Goal: Task Accomplishment & Management: Manage account settings

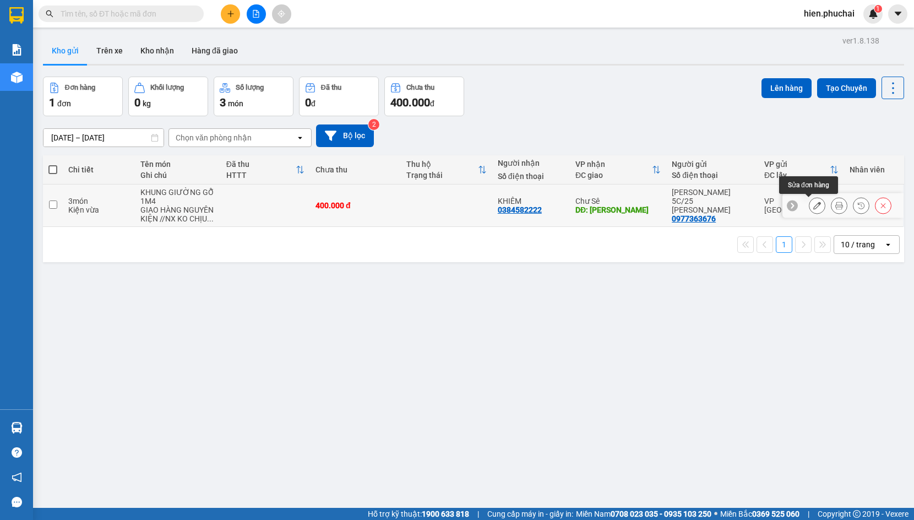
click at [814, 208] on icon at bounding box center [818, 206] width 8 height 8
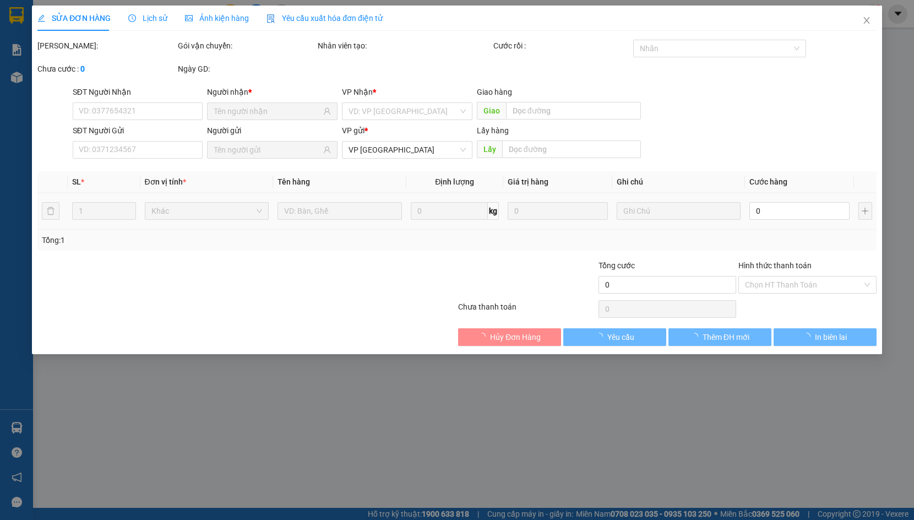
type input "0384582222"
type input "[PERSON_NAME]"
type input "0977363676"
type input "400.000"
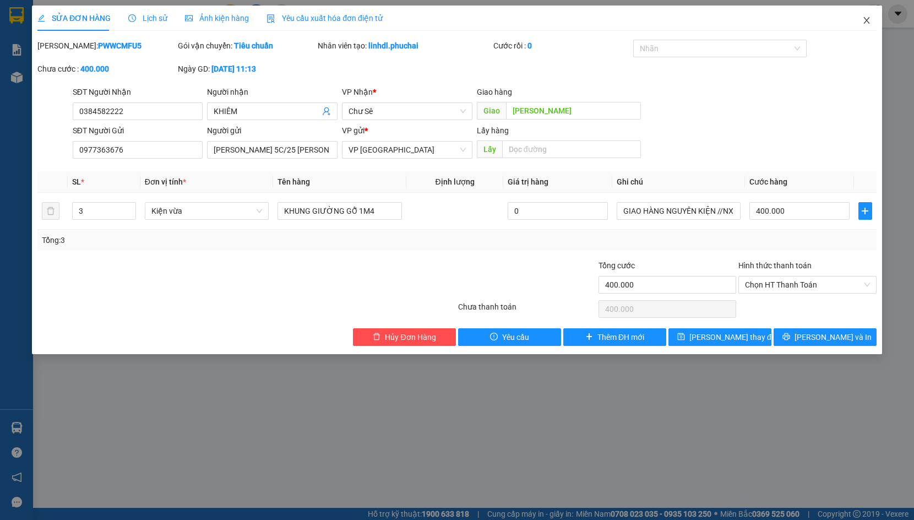
click at [866, 23] on icon "close" at bounding box center [867, 20] width 6 height 7
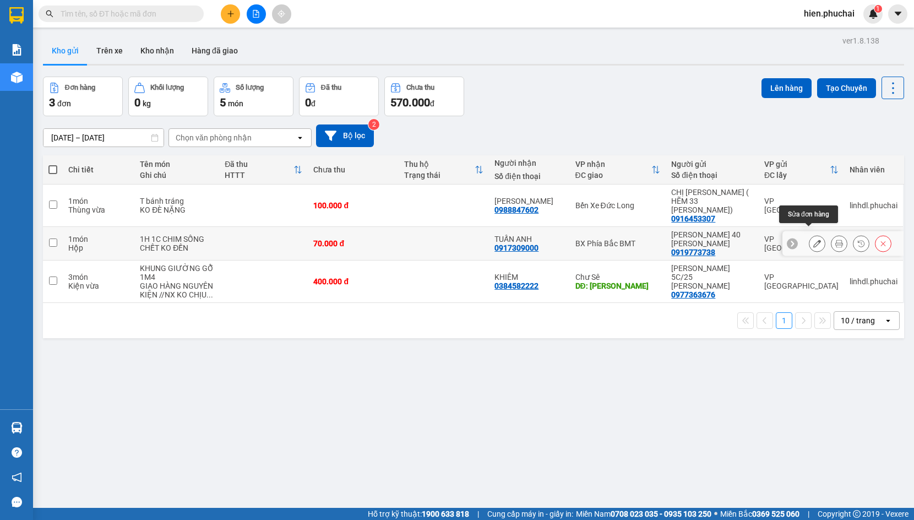
click at [814, 240] on icon at bounding box center [818, 244] width 8 height 8
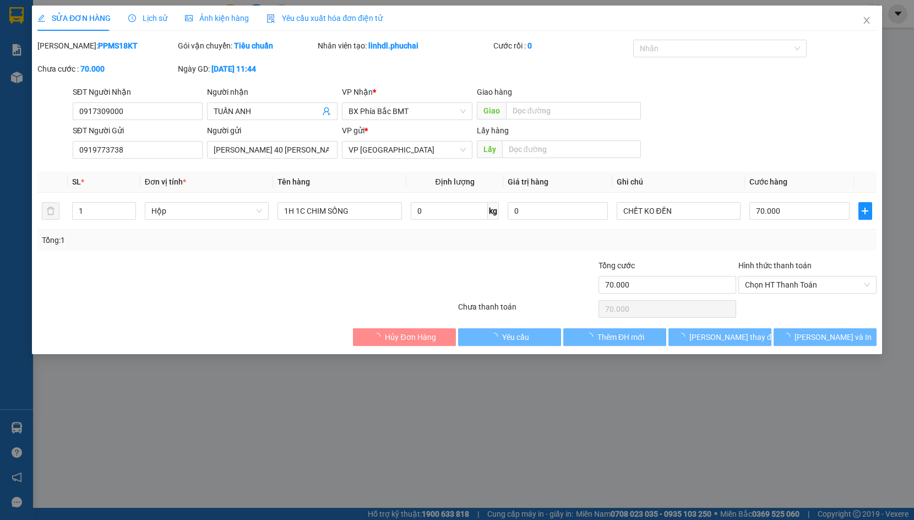
type input "0917309000"
type input "0919773738"
type input "70.000"
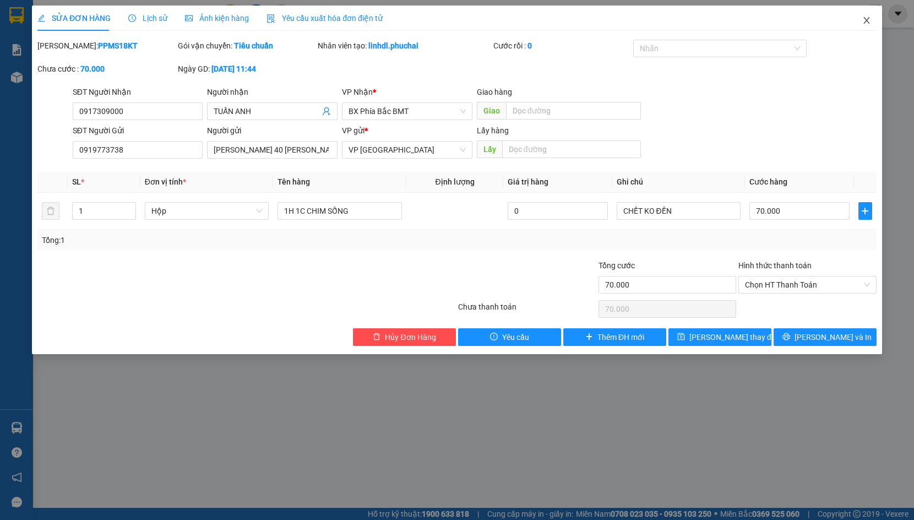
click at [857, 26] on span "Close" at bounding box center [867, 21] width 31 height 31
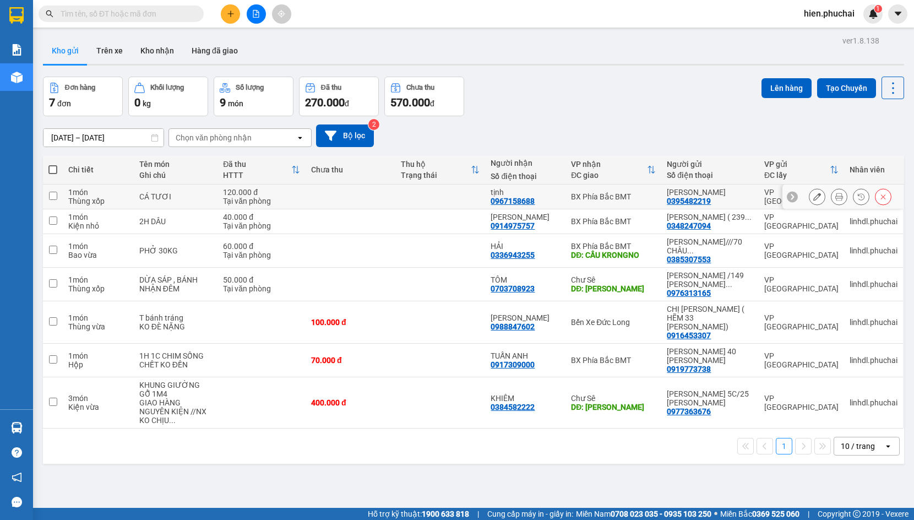
click at [58, 194] on td at bounding box center [53, 197] width 20 height 25
checkbox input "true"
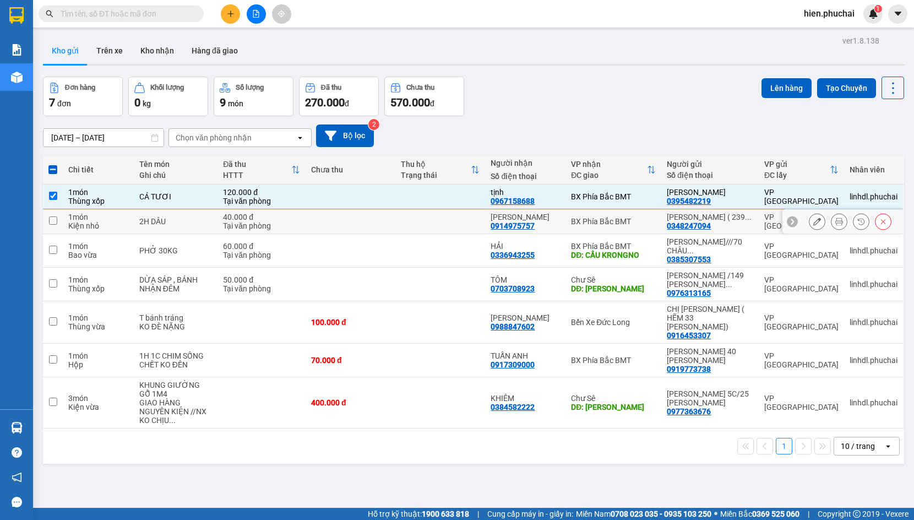
click at [53, 225] on input "checkbox" at bounding box center [53, 220] width 8 height 8
checkbox input "true"
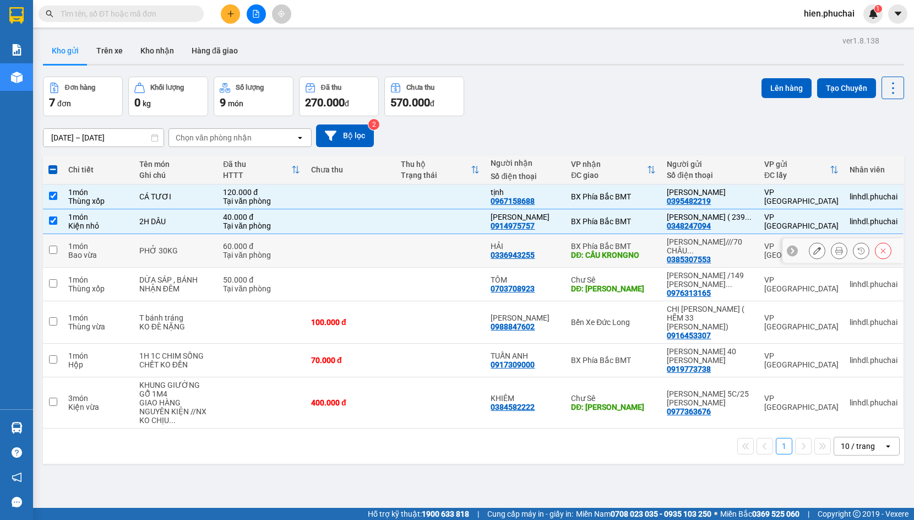
click at [55, 254] on input "checkbox" at bounding box center [53, 250] width 8 height 8
checkbox input "true"
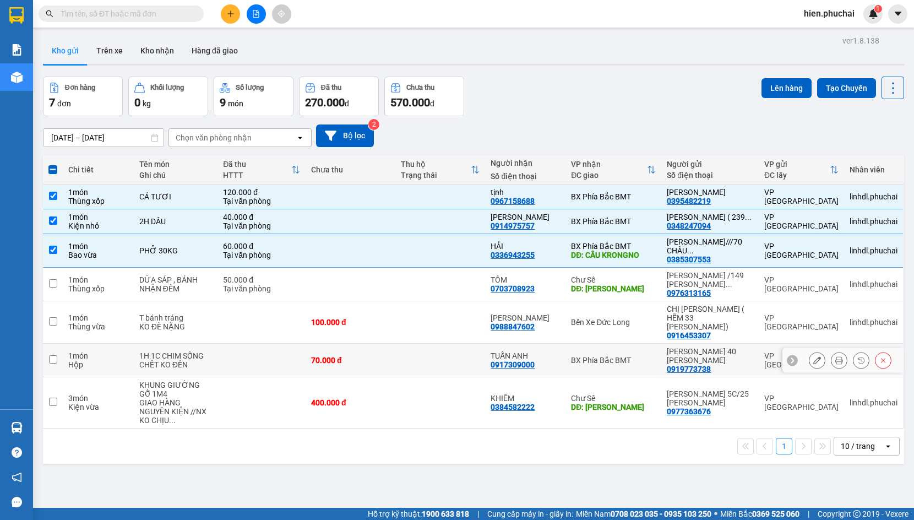
click at [57, 366] on td at bounding box center [53, 361] width 20 height 34
checkbox input "true"
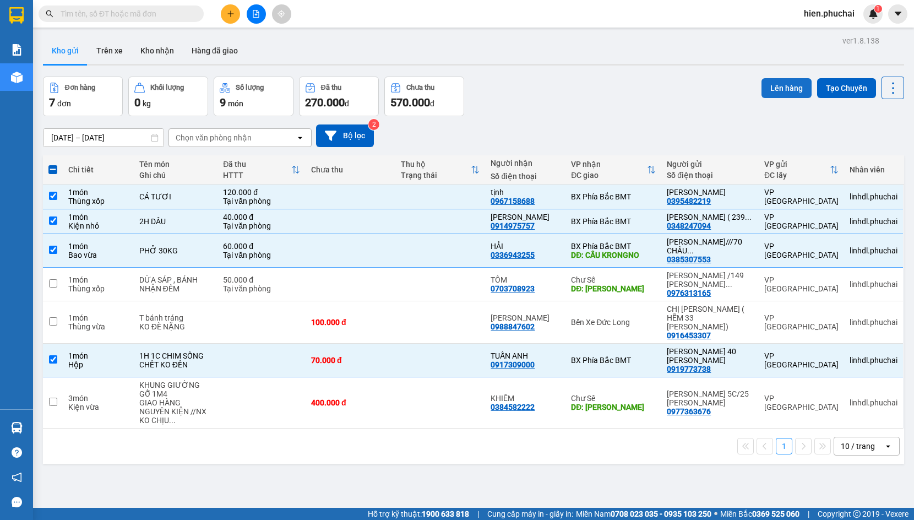
click at [776, 86] on button "Lên hàng" at bounding box center [787, 88] width 50 height 20
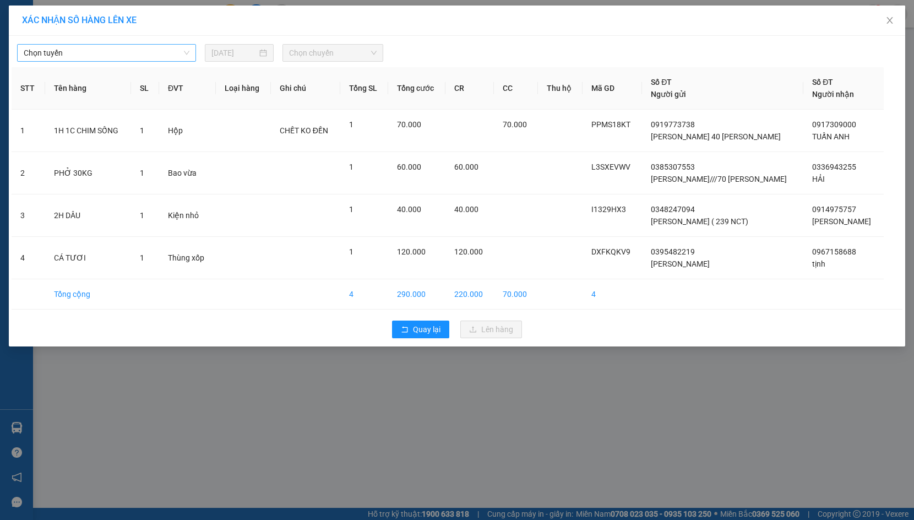
click at [111, 51] on span "Chọn tuyến" at bounding box center [107, 53] width 166 height 17
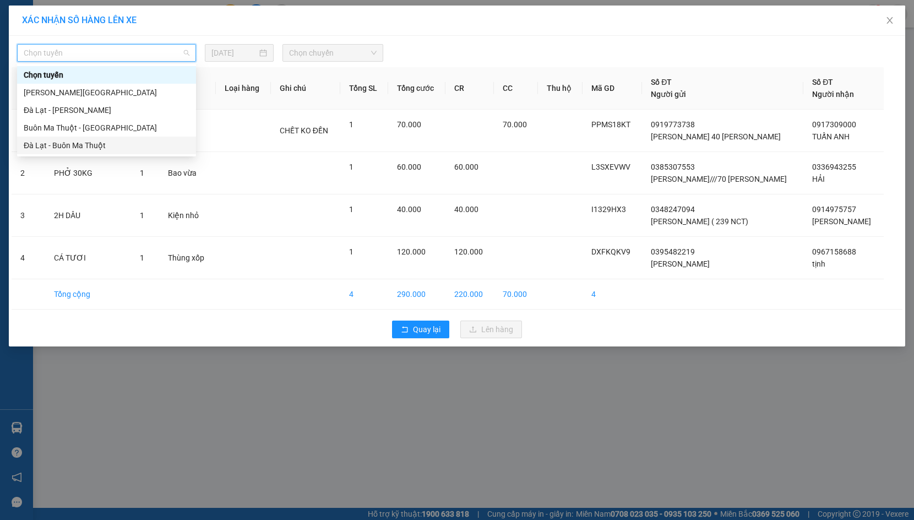
click at [93, 146] on div "Đà Lạt - Buôn Ma Thuột" at bounding box center [107, 145] width 166 height 12
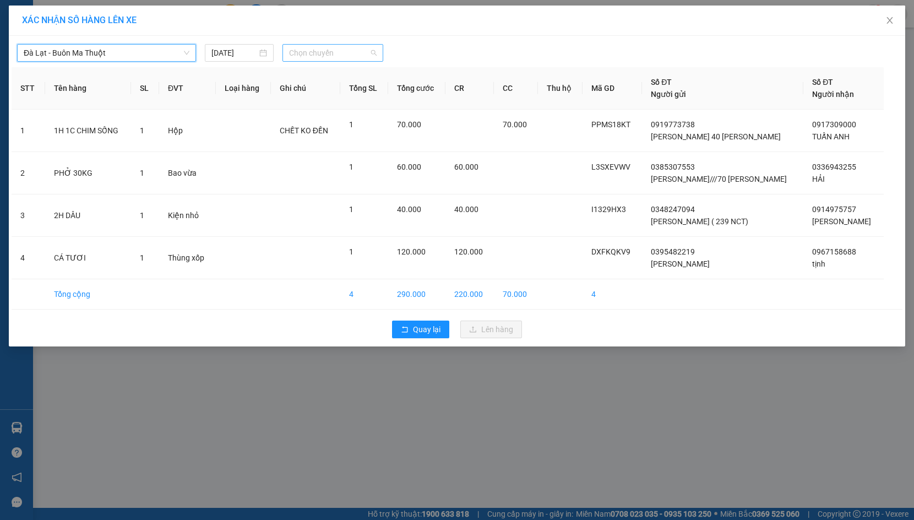
click at [337, 53] on span "Chọn chuyến" at bounding box center [333, 53] width 88 height 17
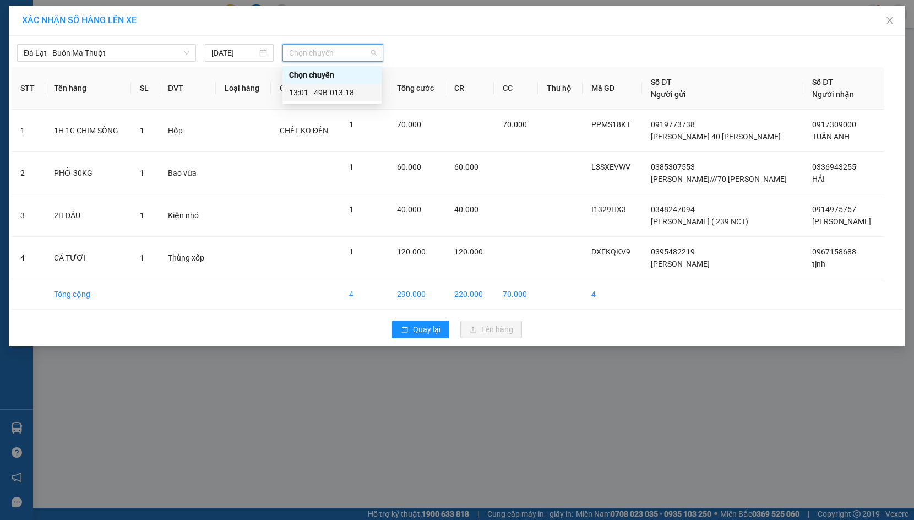
click at [333, 99] on div "13:01 - 49B-013.18" at bounding box center [332, 93] width 99 height 18
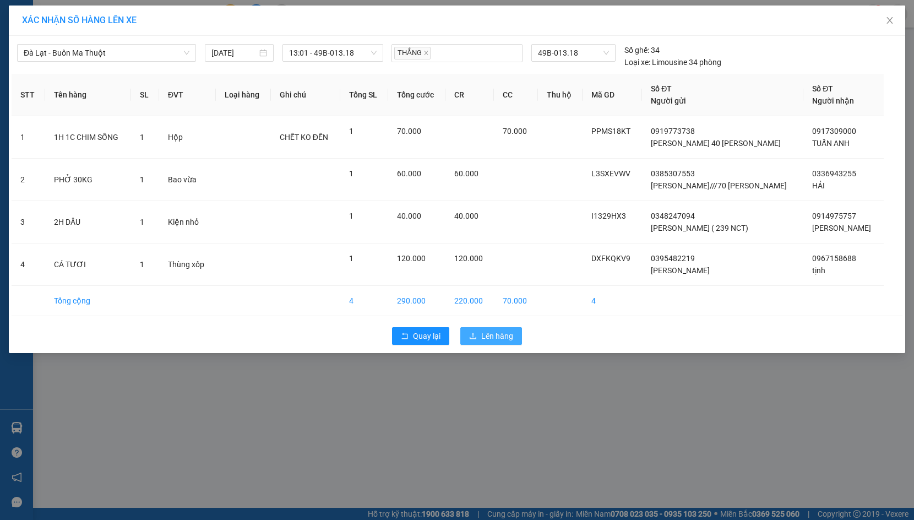
click at [494, 341] on span "Lên hàng" at bounding box center [497, 336] width 32 height 12
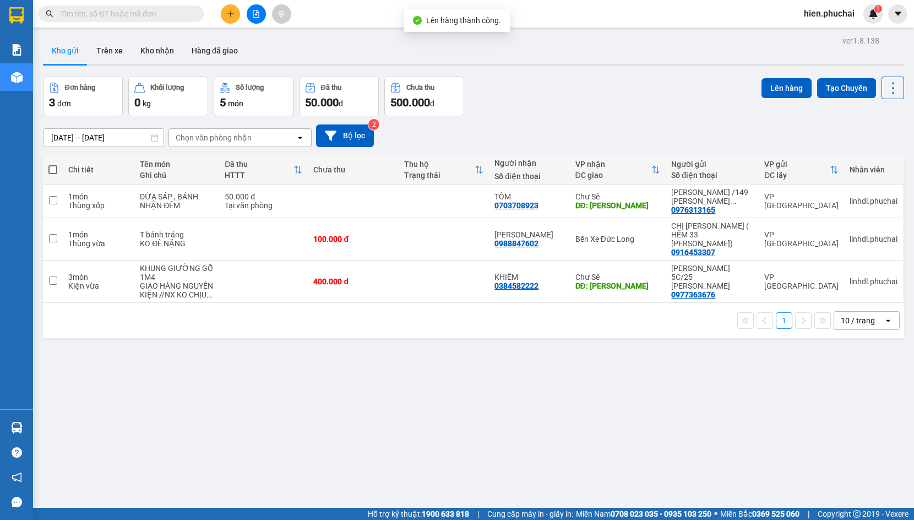
click at [261, 18] on button at bounding box center [256, 13] width 19 height 19
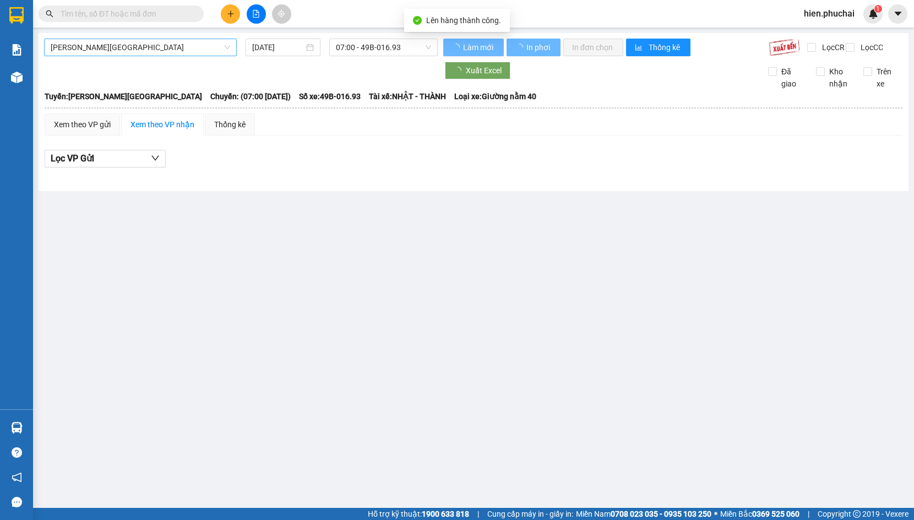
click at [128, 42] on span "[PERSON_NAME][GEOGRAPHIC_DATA]" at bounding box center [141, 47] width 180 height 17
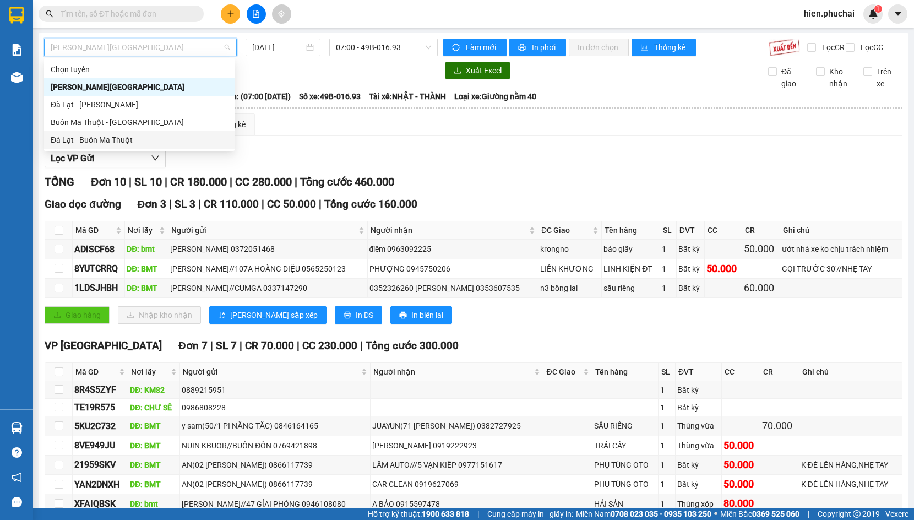
click at [112, 137] on div "Đà Lạt - Buôn Ma Thuột" at bounding box center [139, 140] width 177 height 12
type input "14/08/2025"
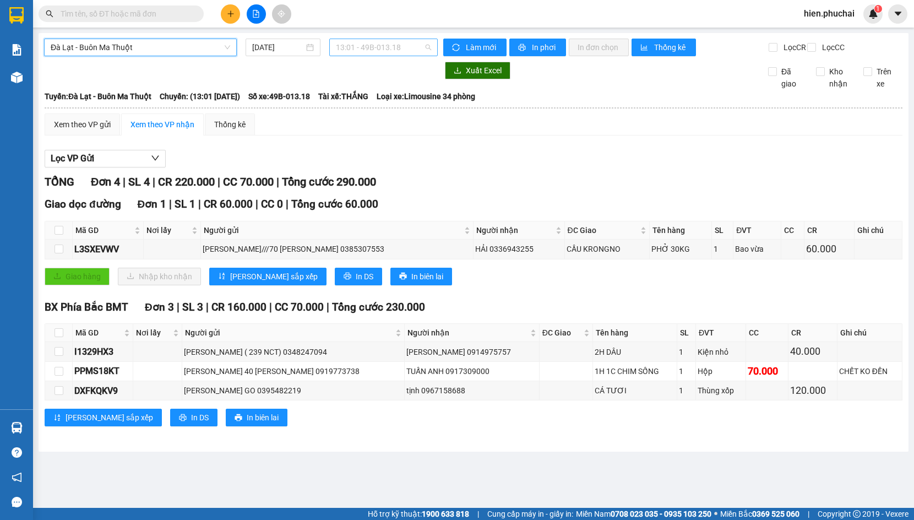
drag, startPoint x: 366, startPoint y: 41, endPoint x: 365, endPoint y: 90, distance: 49.0
click at [365, 42] on span "13:01 - 49B-013.18" at bounding box center [383, 47] width 95 height 17
drag, startPoint x: 367, startPoint y: 92, endPoint x: 427, endPoint y: 73, distance: 62.9
click at [367, 92] on div "13:01 - 49B-013.18" at bounding box center [379, 87] width 86 height 12
drag, startPoint x: 470, startPoint y: 47, endPoint x: 462, endPoint y: 60, distance: 15.3
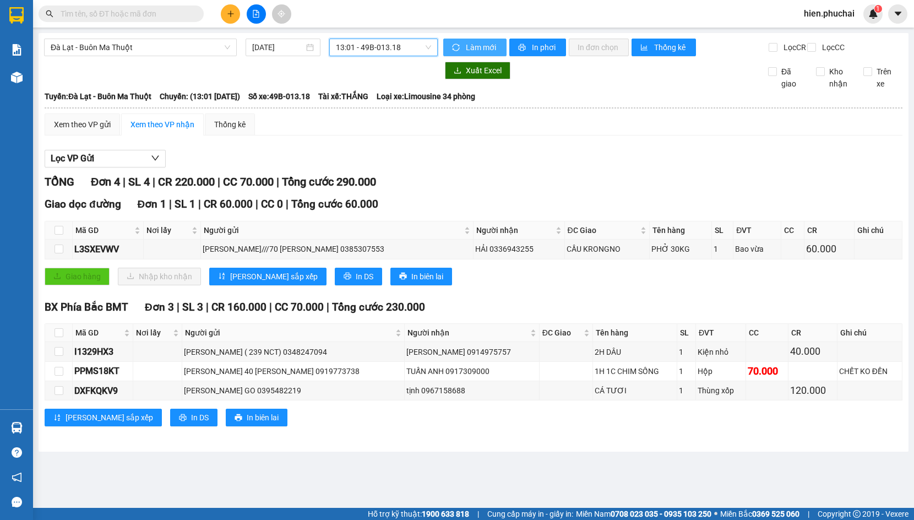
click at [470, 47] on span "Làm mới" at bounding box center [482, 47] width 32 height 12
click at [530, 54] on button "In phơi" at bounding box center [538, 48] width 57 height 18
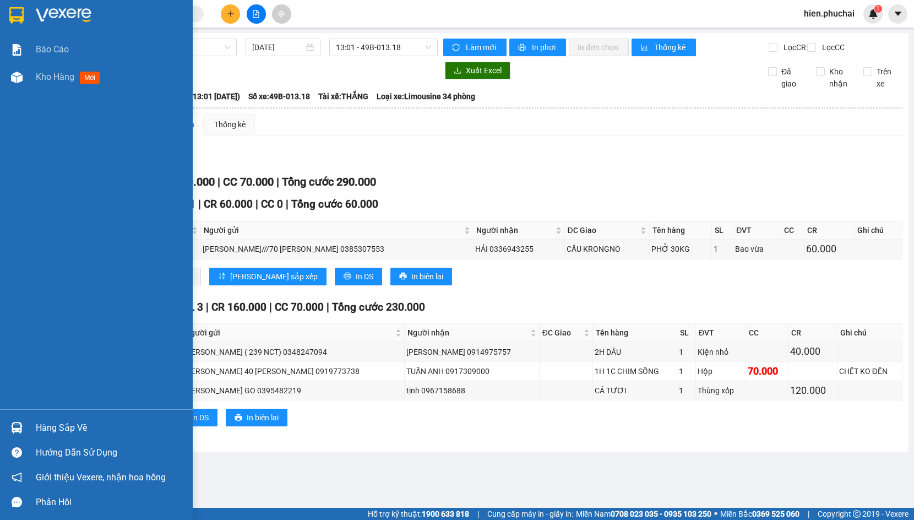
drag, startPoint x: 26, startPoint y: 80, endPoint x: 132, endPoint y: 5, distance: 129.5
click at [26, 80] on div "Kho hàng mới" at bounding box center [96, 77] width 193 height 28
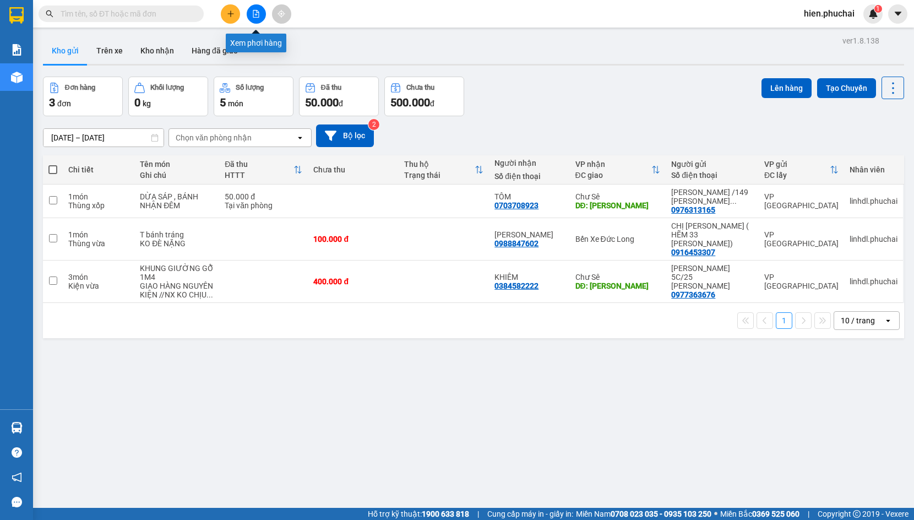
click at [250, 13] on button at bounding box center [256, 13] width 19 height 19
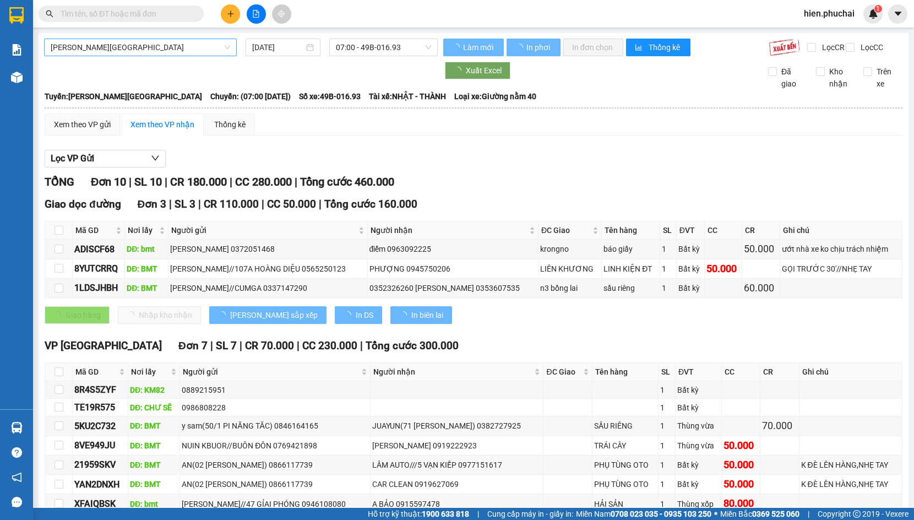
click at [101, 48] on span "Gia Lai - Đà Lạt" at bounding box center [141, 47] width 180 height 17
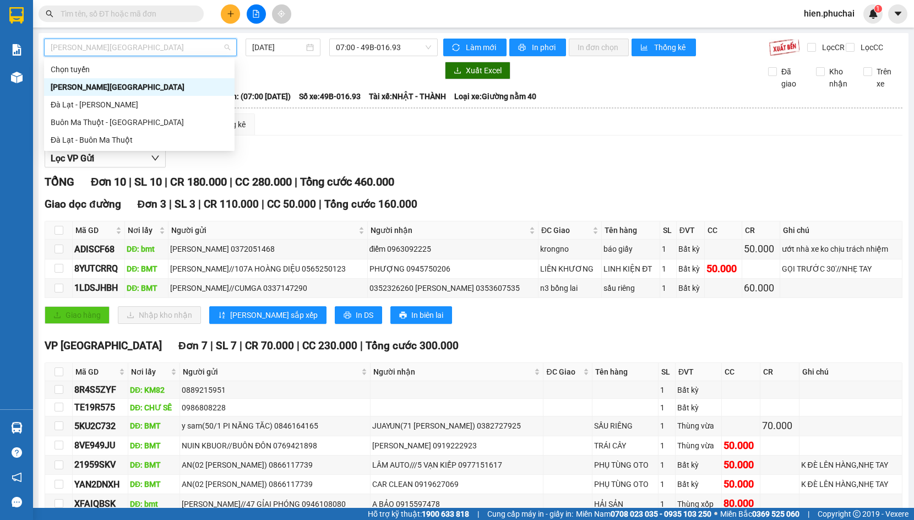
click at [128, 84] on div "Gia Lai - Đà Lạt" at bounding box center [139, 87] width 177 height 12
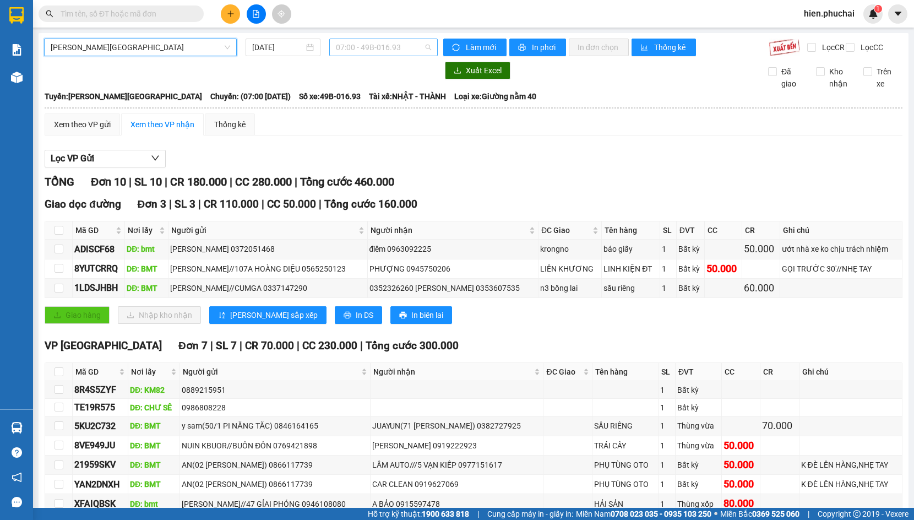
click at [365, 45] on span "07:00 - 49B-016.93" at bounding box center [383, 47] width 95 height 17
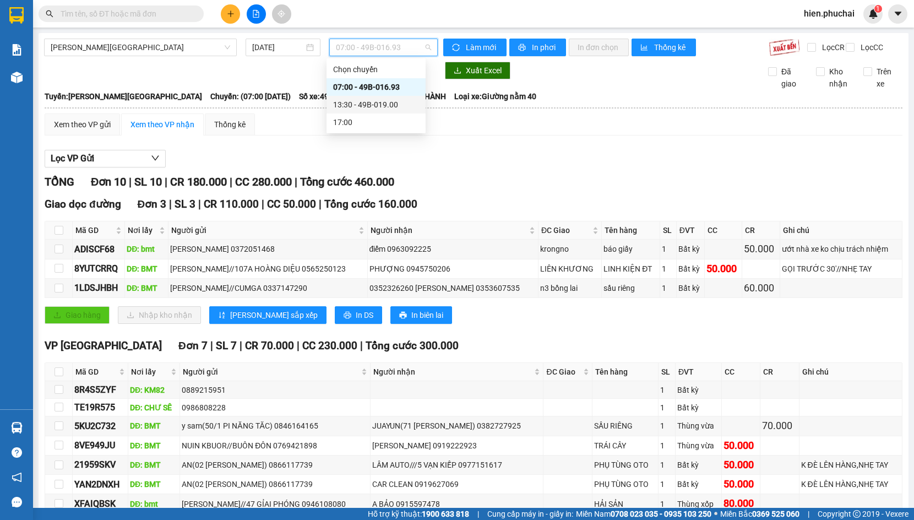
click at [371, 97] on div "13:30 - 49B-019.00" at bounding box center [376, 105] width 99 height 18
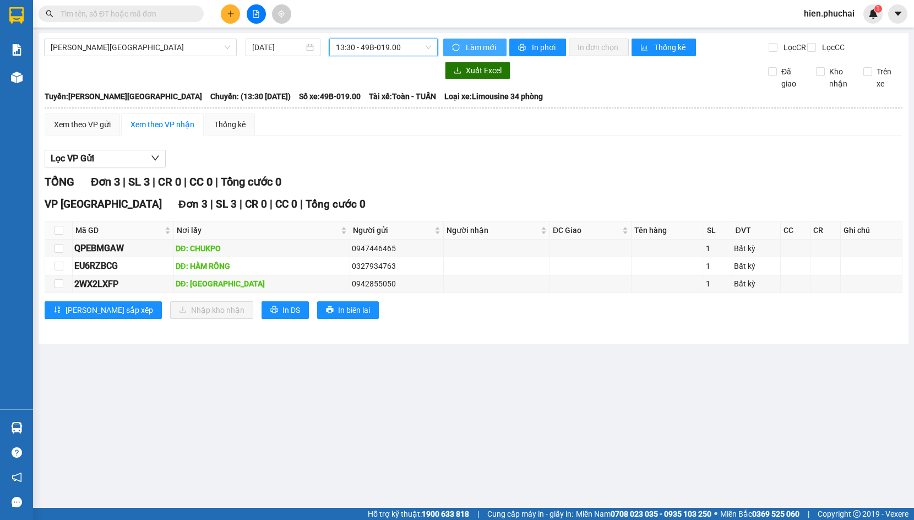
click at [472, 52] on span "Làm mới" at bounding box center [482, 47] width 32 height 12
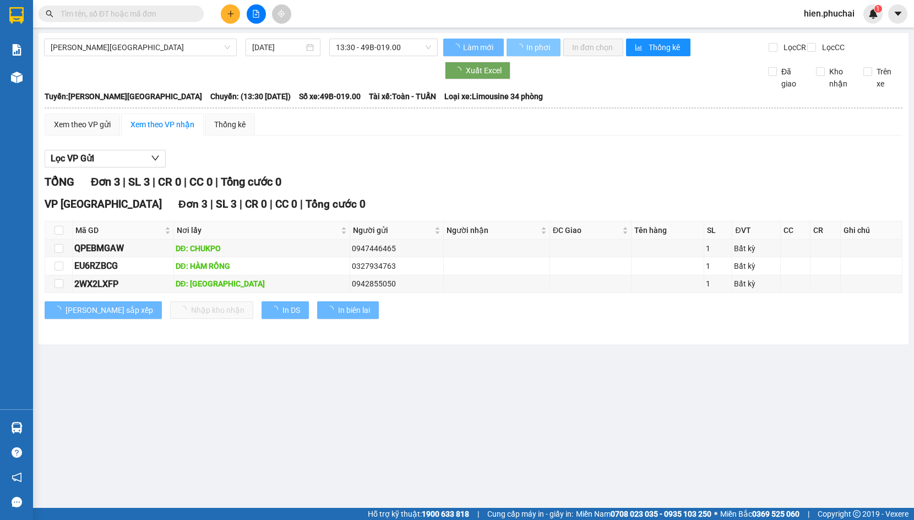
click at [540, 47] on span "In phơi" at bounding box center [539, 47] width 25 height 12
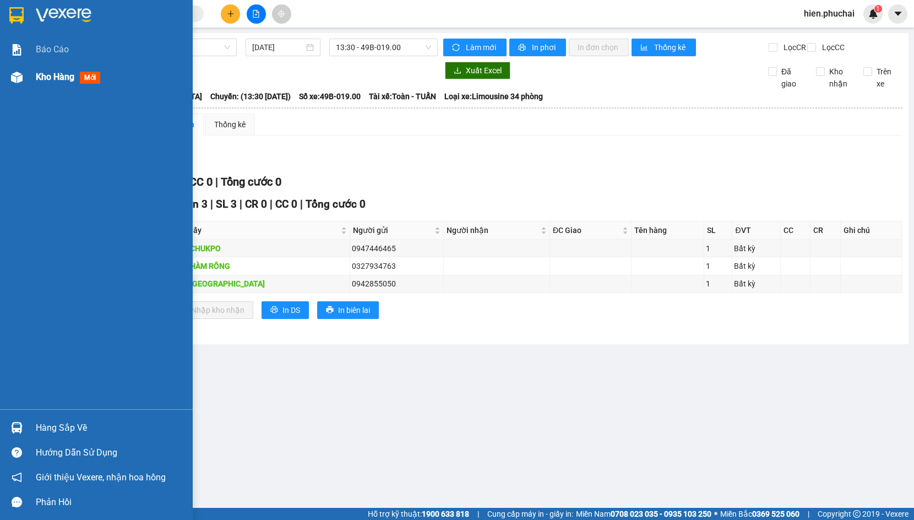
click at [39, 78] on span "Kho hàng" at bounding box center [55, 77] width 39 height 10
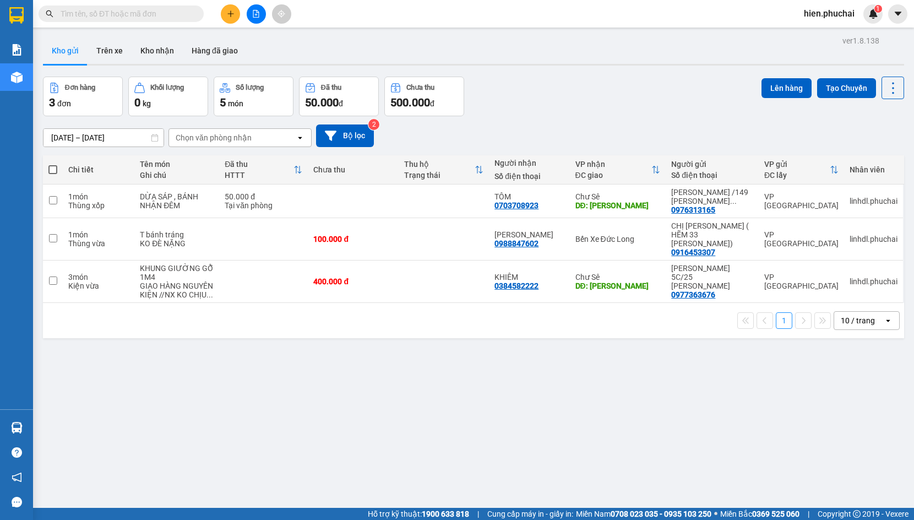
click at [253, 17] on icon "file-add" at bounding box center [256, 14] width 8 height 8
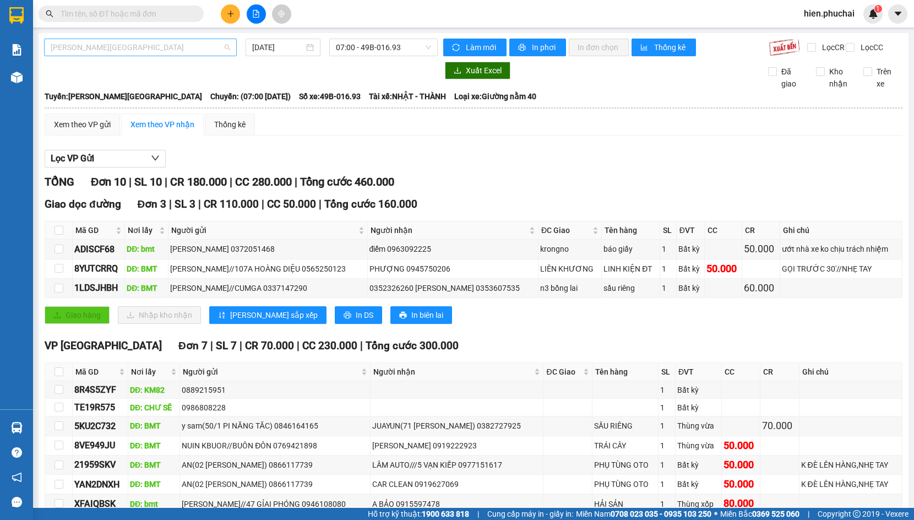
click at [209, 39] on div "Gia Lai - Đà Lạt" at bounding box center [140, 48] width 193 height 18
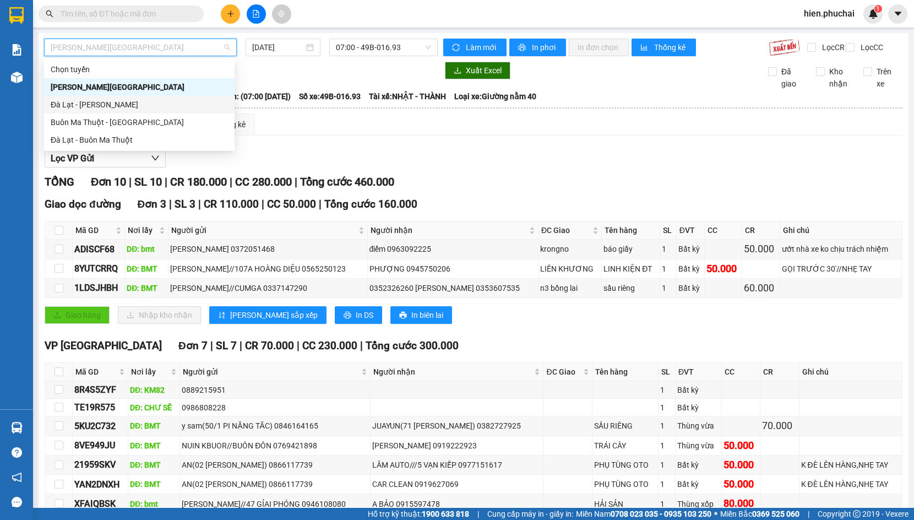
click at [214, 108] on div "Đà Lạt - Gia Lai" at bounding box center [139, 105] width 177 height 12
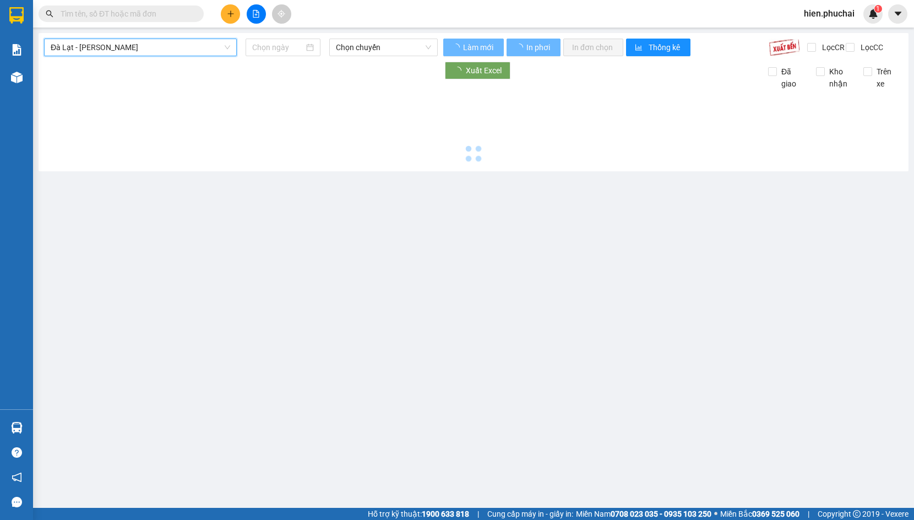
type input "14/08/2025"
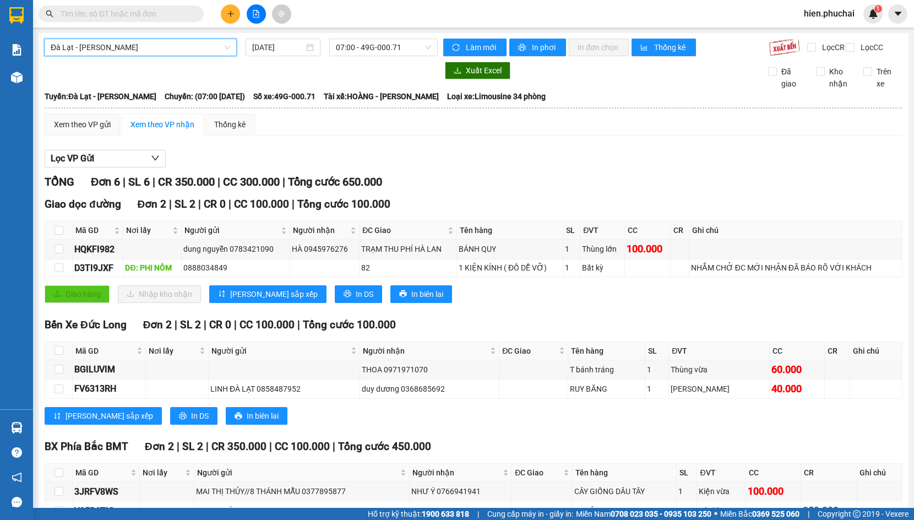
click at [122, 51] on span "Đà Lạt - Gia Lai" at bounding box center [141, 47] width 180 height 17
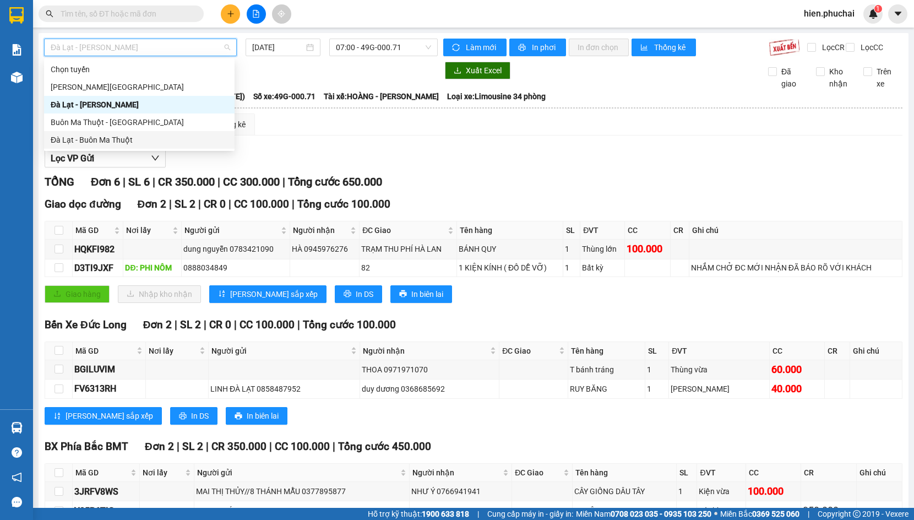
click at [132, 140] on div "Đà Lạt - Buôn Ma Thuột" at bounding box center [139, 140] width 177 height 12
type input "14/08/2025"
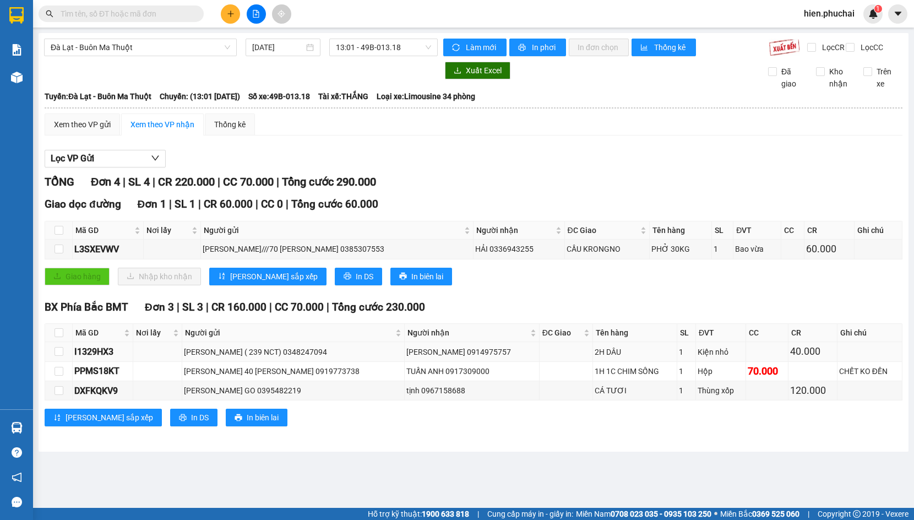
click at [819, 359] on div "40.000" at bounding box center [812, 351] width 45 height 15
click at [825, 391] on td "120.000" at bounding box center [813, 390] width 49 height 19
click at [803, 352] on td "40.000" at bounding box center [813, 351] width 49 height 19
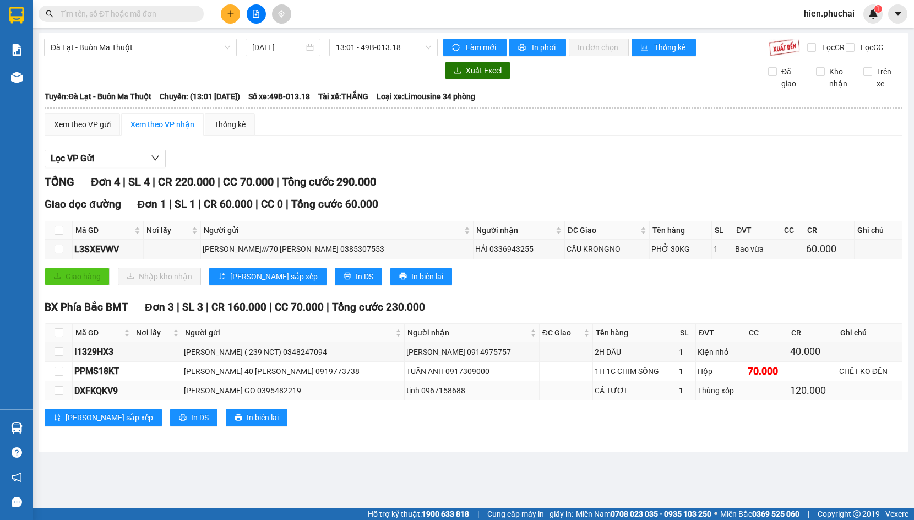
click at [810, 397] on div "120.000" at bounding box center [812, 390] width 45 height 15
click at [802, 359] on div "40.000" at bounding box center [812, 351] width 45 height 15
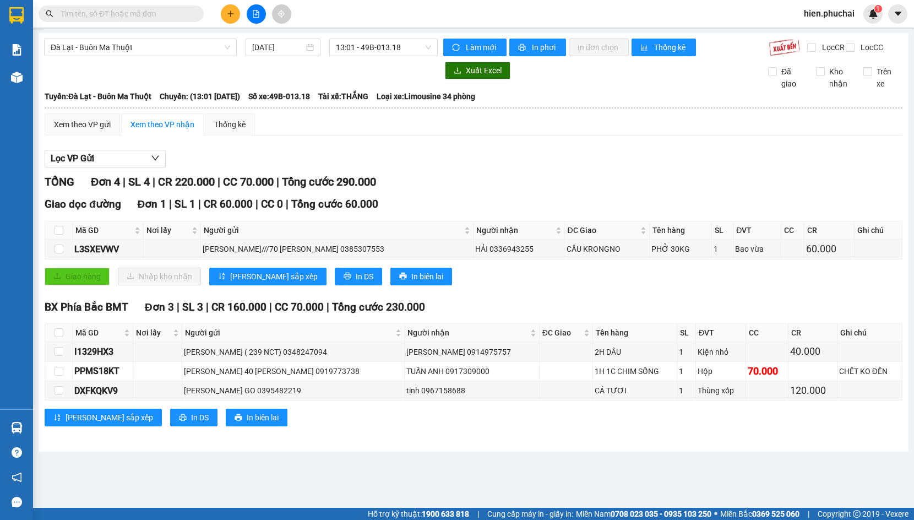
click at [604, 270] on div "Giao dọc đường Đơn 1 | SL 1 | CR 60.000 | CC 0 | Tổng cước 60.000 Mã GD Nơi lấy…" at bounding box center [474, 244] width 858 height 97
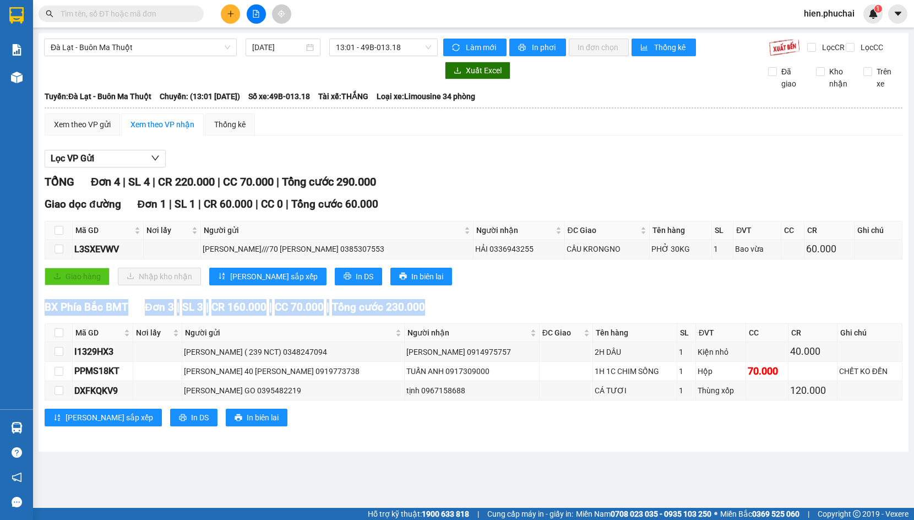
click at [604, 270] on div "Giao dọc đường Đơn 1 | SL 1 | CR 60.000 | CC 0 | Tổng cước 60.000 Mã GD Nơi lấy…" at bounding box center [474, 244] width 858 height 97
click at [553, 314] on div "BX Phía Bắc BMT Đơn 3 | SL 3 | CR 160.000 | CC 70.000 | Tổng cước 230.000" at bounding box center [474, 307] width 858 height 17
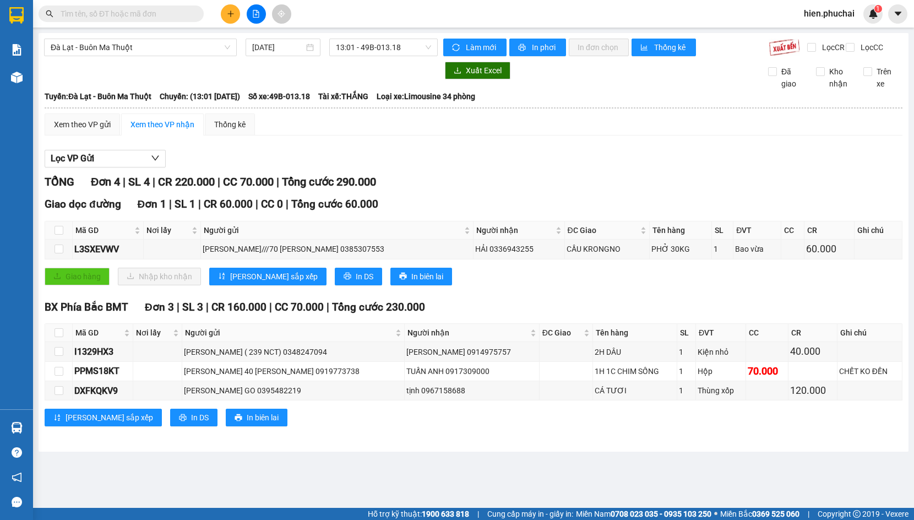
click at [516, 316] on div "BX Phía Bắc BMT Đơn 3 | SL 3 | CR 160.000 | CC 70.000 | Tổng cước 230.000" at bounding box center [474, 307] width 858 height 17
click at [515, 316] on div "BX Phía Bắc BMT Đơn 3 | SL 3 | CR 160.000 | CC 70.000 | Tổng cước 230.000" at bounding box center [474, 307] width 858 height 17
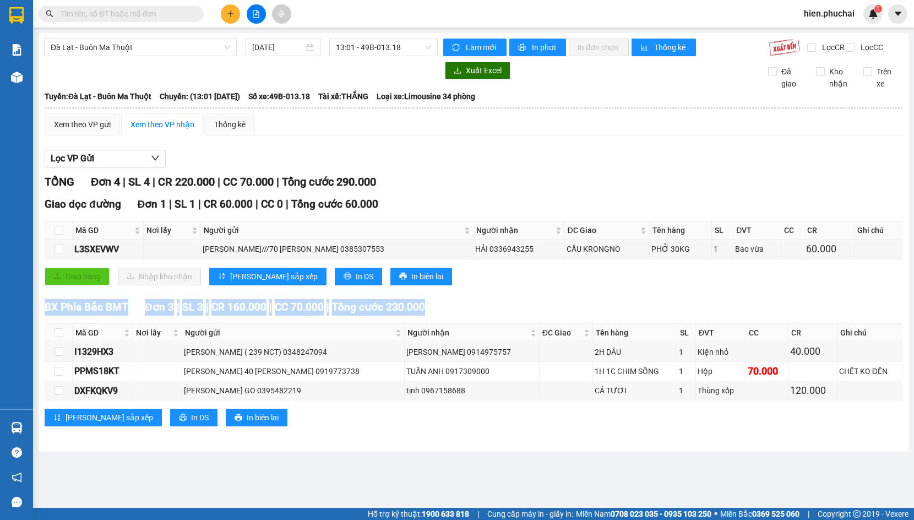
click at [515, 316] on div "BX Phía Bắc BMT Đơn 3 | SL 3 | CR 160.000 | CC 70.000 | Tổng cước 230.000" at bounding box center [474, 307] width 858 height 17
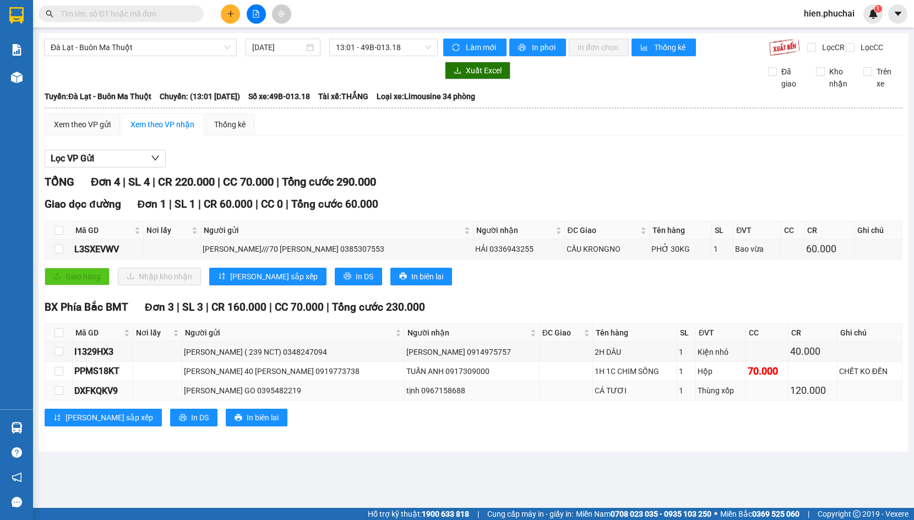
click at [484, 397] on div "tịnh 0967158688" at bounding box center [472, 391] width 131 height 12
click at [482, 397] on div "tịnh 0967158688" at bounding box center [472, 391] width 131 height 12
click at [405, 378] on td "HUỲNH THIÊN ÂN 40 TRẦN KHÁNH DƯ 0919773738" at bounding box center [293, 371] width 223 height 19
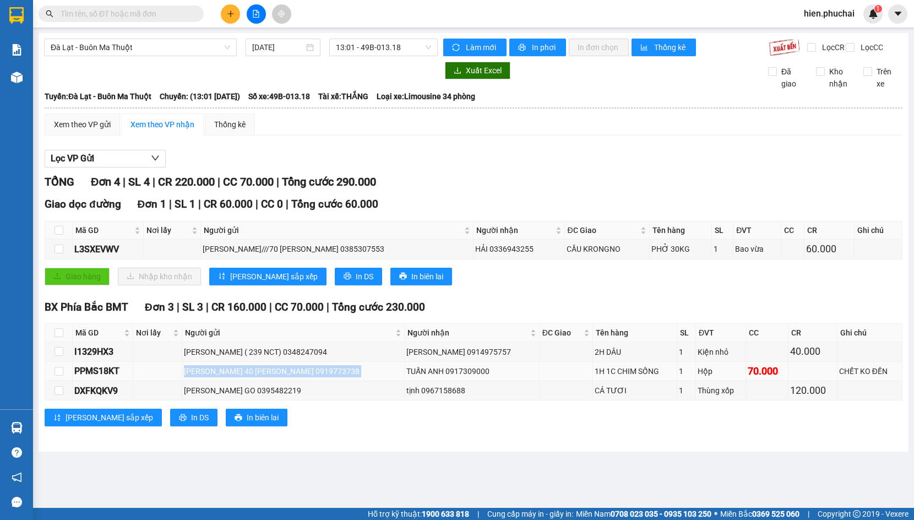
click at [405, 378] on td "HUỲNH THIÊN ÂN 40 TRẦN KHÁNH DƯ 0919773738" at bounding box center [293, 371] width 223 height 19
click at [449, 377] on div "TUẤN ANH 0917309000" at bounding box center [472, 371] width 131 height 12
click at [452, 358] on div "KIM LINH 0914975757" at bounding box center [472, 352] width 131 height 12
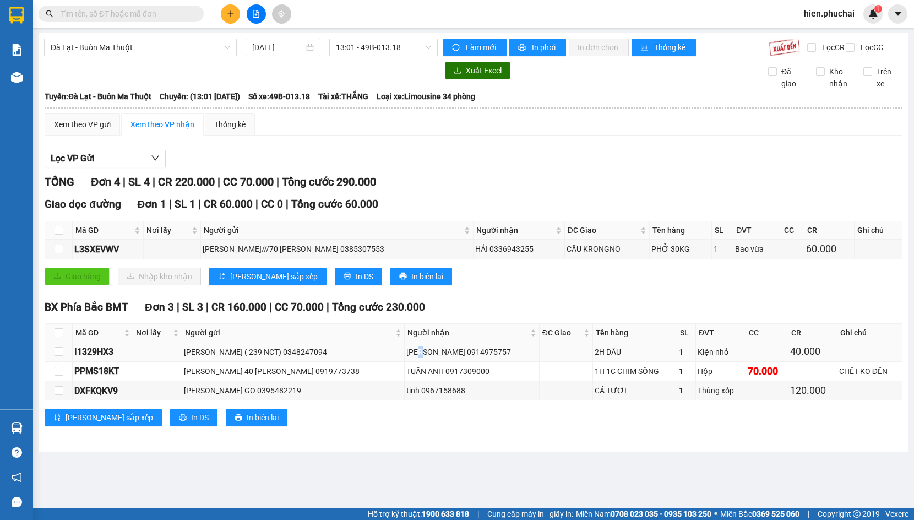
click at [452, 358] on div "KIM LINH 0914975757" at bounding box center [472, 352] width 131 height 12
click at [320, 358] on div "PHAN THANH HOÀNG NGỌC ANH ( 239 NCT) 0348247094" at bounding box center [293, 352] width 219 height 12
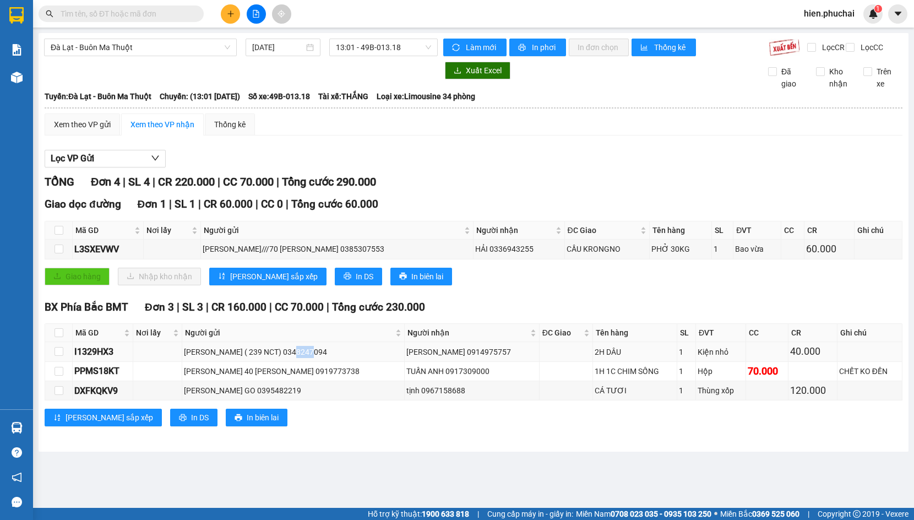
click at [320, 358] on div "PHAN THANH HOÀNG NGỌC ANH ( 239 NCT) 0348247094" at bounding box center [293, 352] width 219 height 12
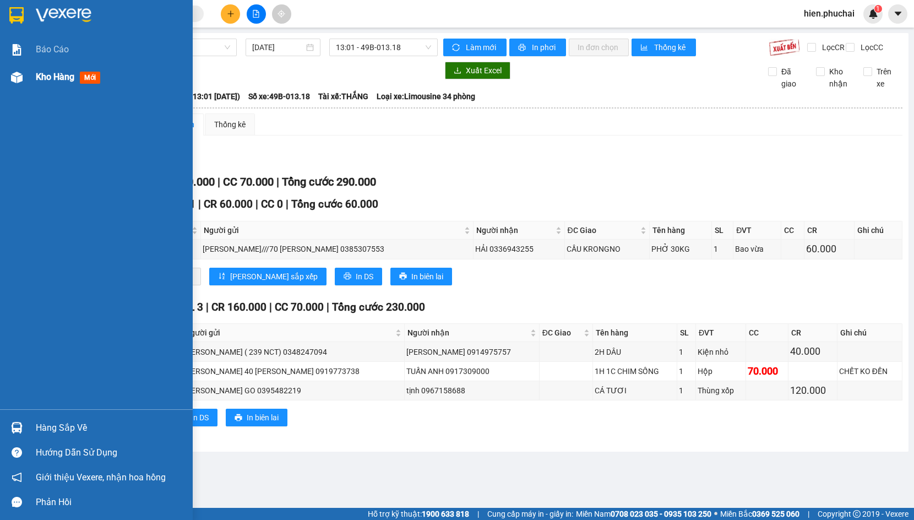
click at [31, 78] on div "Kho hàng mới" at bounding box center [96, 77] width 193 height 28
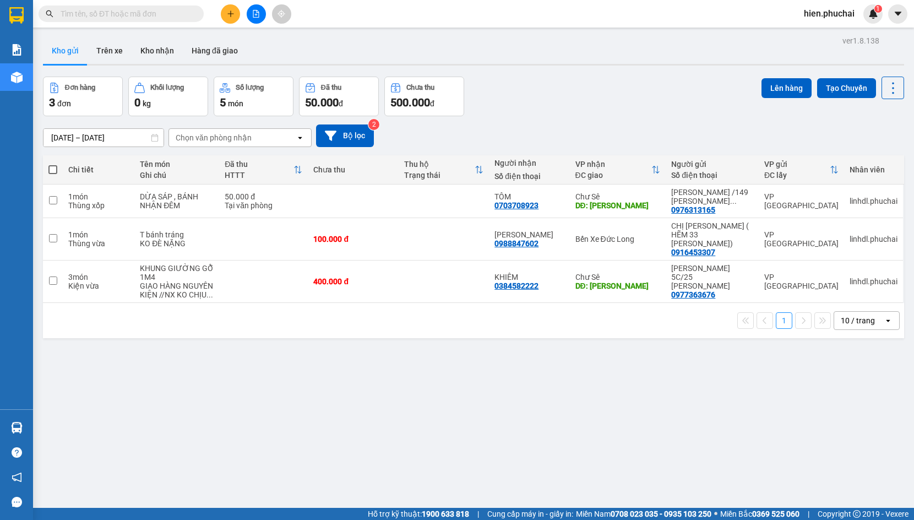
click at [556, 81] on div "Đơn hàng 3 đơn Khối lượng 0 kg Số lượng 5 món Đã thu 50.000 đ Chưa thu 500.000 …" at bounding box center [474, 97] width 862 height 40
click at [236, 15] on button at bounding box center [230, 13] width 19 height 19
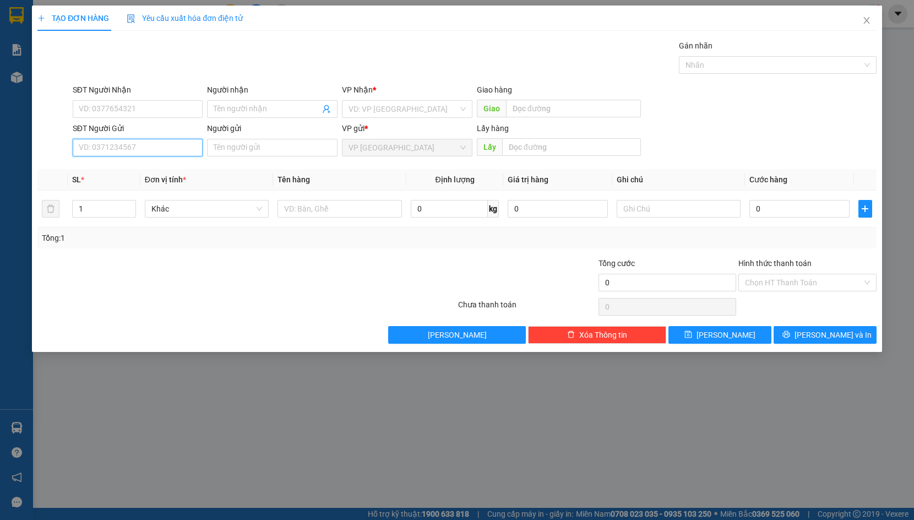
click at [139, 140] on input "SĐT Người Gửi" at bounding box center [138, 148] width 131 height 18
paste input "0365702353"
type input "0365702353"
click at [408, 112] on input "search" at bounding box center [404, 109] width 110 height 17
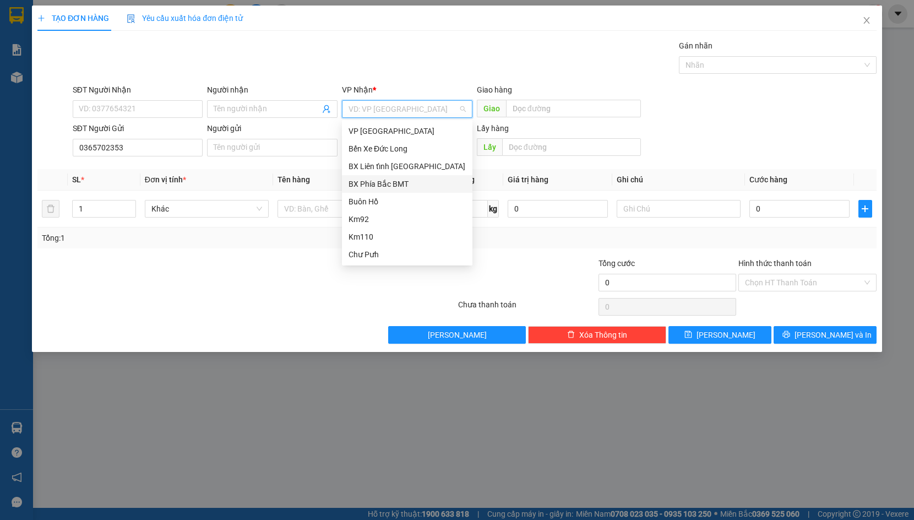
click at [404, 185] on div "BX Phía Bắc BMT" at bounding box center [407, 184] width 117 height 12
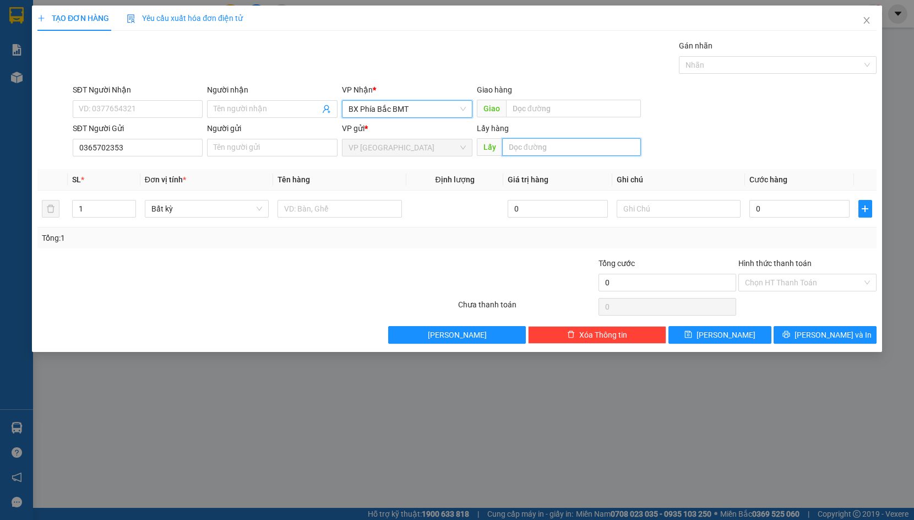
click at [510, 154] on input "text" at bounding box center [571, 147] width 139 height 18
type input "d"
type input "DỐC VĨNH TƯỜNG"
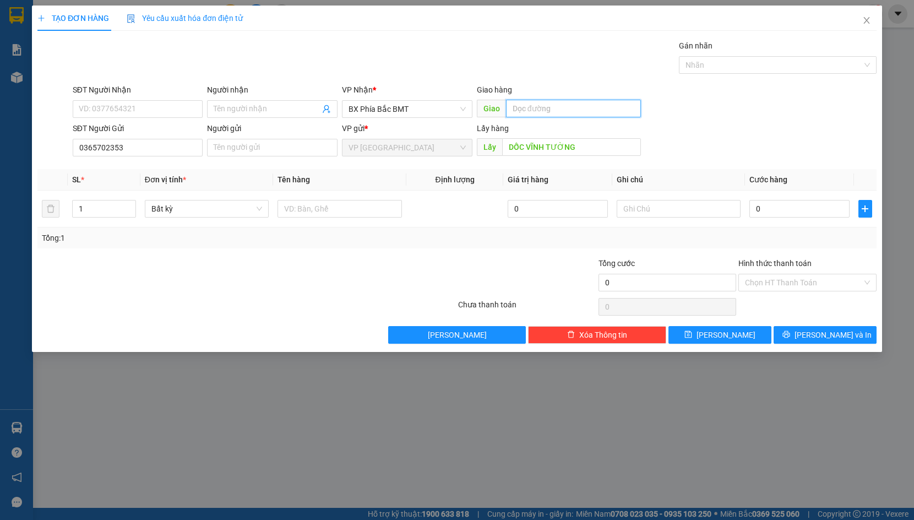
click at [545, 110] on input "text" at bounding box center [573, 109] width 135 height 18
click at [822, 134] on div "SĐT Người Gửi 0365702353 Người gửi Tên người gửi VP gửi * VP Đà Lạt Lấy hàng Lấ…" at bounding box center [475, 141] width 809 height 39
click at [516, 107] on input "text" at bounding box center [573, 109] width 135 height 18
click at [524, 69] on div "Gói vận chuyển * Tiêu chuẩn Gán nhãn Nhãn" at bounding box center [475, 59] width 809 height 39
click at [536, 104] on input "text" at bounding box center [573, 109] width 135 height 18
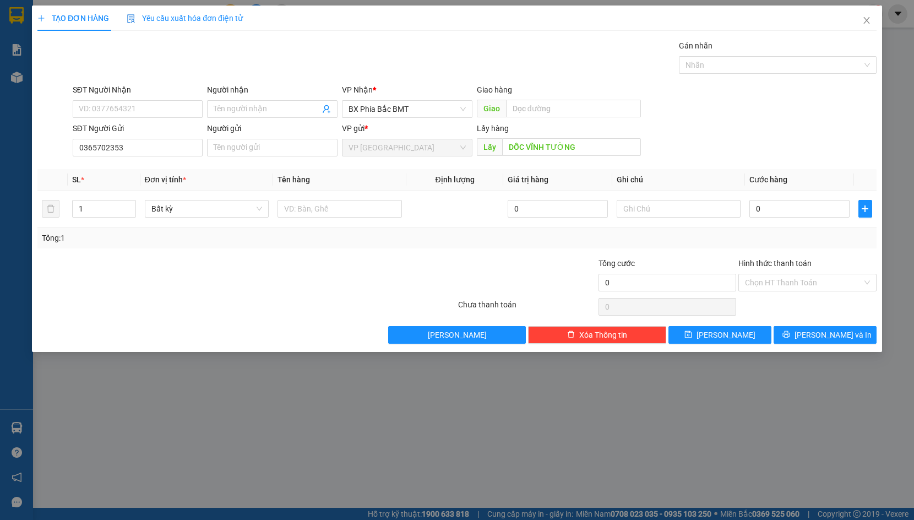
click at [495, 80] on div "Transit Pickup Surcharge Ids Transit Deliver Surcharge Ids Transit Deliver Surc…" at bounding box center [457, 192] width 840 height 304
click at [585, 106] on input "text" at bounding box center [573, 109] width 135 height 18
type input "D"
type input "ĐAM RÔNG"
click at [737, 337] on button "Lưu" at bounding box center [720, 335] width 103 height 18
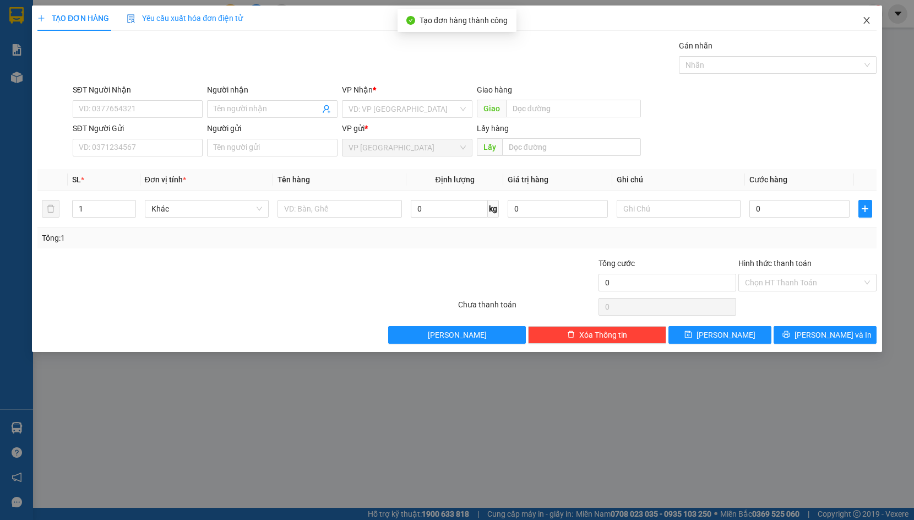
click at [865, 19] on icon "close" at bounding box center [867, 20] width 6 height 7
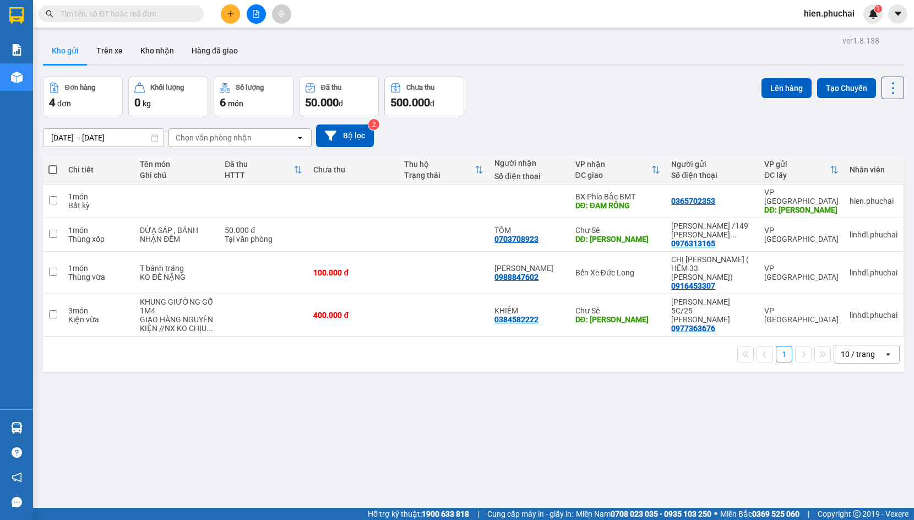
click at [638, 115] on div "Đơn hàng 4 đơn Khối lượng 0 kg Số lượng 6 món Đã thu 50.000 đ Chưa thu 500.000 …" at bounding box center [474, 97] width 862 height 40
click at [533, 78] on div "Đơn hàng 4 đơn Khối lượng 0 kg Số lượng 6 món Đã thu 50.000 đ Chưa thu 500.000 …" at bounding box center [474, 97] width 862 height 40
click at [600, 109] on div "Đơn hàng 4 đơn Khối lượng 0 kg Số lượng 6 món Đã thu 50.000 đ Chưa thu 500.000 …" at bounding box center [474, 97] width 862 height 40
click at [262, 3] on div "Kết quả tìm kiếm ( 0 ) Bộ lọc No Data hien.phuchai 1" at bounding box center [457, 14] width 914 height 28
click at [262, 0] on div "Kết quả tìm kiếm ( 0 ) Bộ lọc No Data hien.phuchai 1" at bounding box center [457, 14] width 914 height 28
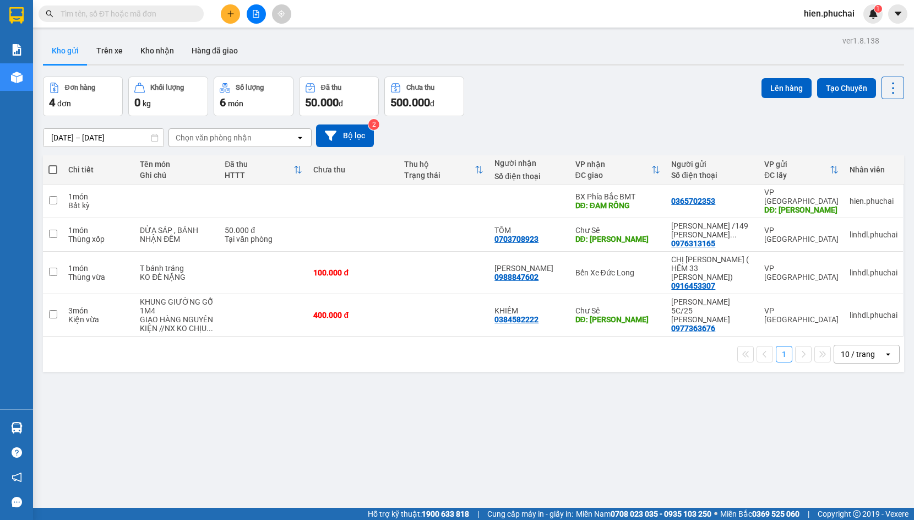
click at [521, 121] on div "12/08/2025 – 14/08/2025 Press the down arrow key to interact with the calendar …" at bounding box center [474, 135] width 862 height 39
click at [551, 120] on div "[DATE] – [DATE] Press the down arrow key to interact with the calendar and sele…" at bounding box center [474, 135] width 862 height 39
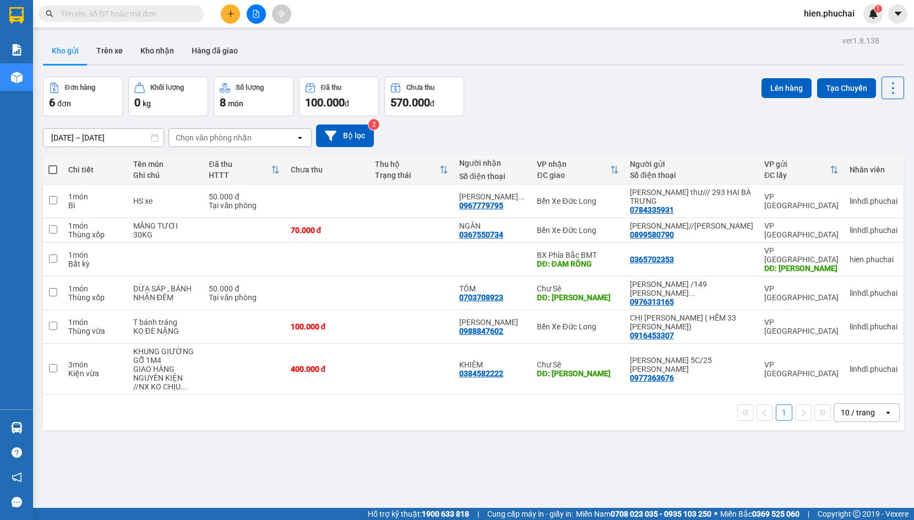
click at [576, 106] on div "Đơn hàng 6 đơn Khối lượng 0 kg Số lượng 8 món Đã thu 100.000 đ Chưa thu 570.000…" at bounding box center [474, 97] width 862 height 40
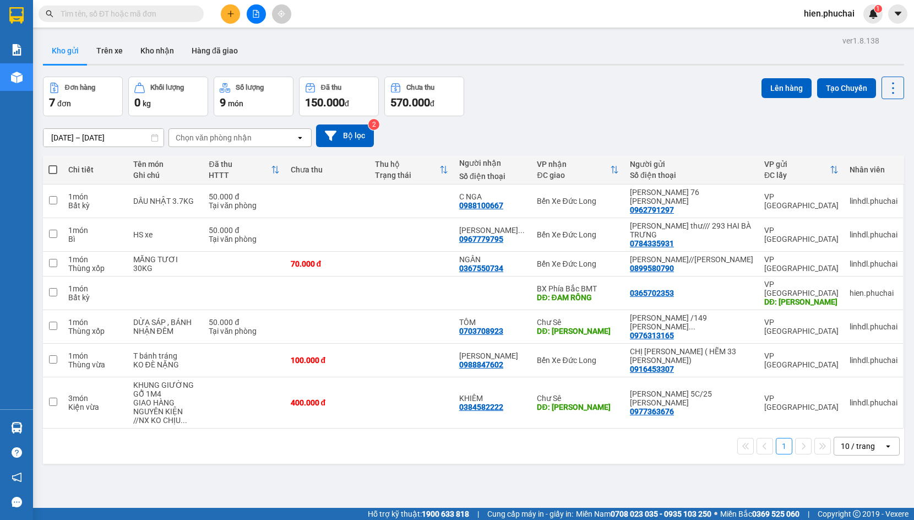
click at [470, 126] on div "[DATE] – [DATE] Press the down arrow key to interact with the calendar and sele…" at bounding box center [474, 135] width 862 height 23
click at [573, 153] on div "12/08/2025 – 14/08/2025 Press the down arrow key to interact with the calendar …" at bounding box center [474, 135] width 862 height 39
click at [588, 116] on div "12/08/2025 – 14/08/2025 Press the down arrow key to interact with the calendar …" at bounding box center [474, 135] width 862 height 39
click at [808, 13] on span "hien.phuchai" at bounding box center [829, 14] width 68 height 14
click at [820, 34] on span "Đăng xuất" at bounding box center [836, 34] width 46 height 12
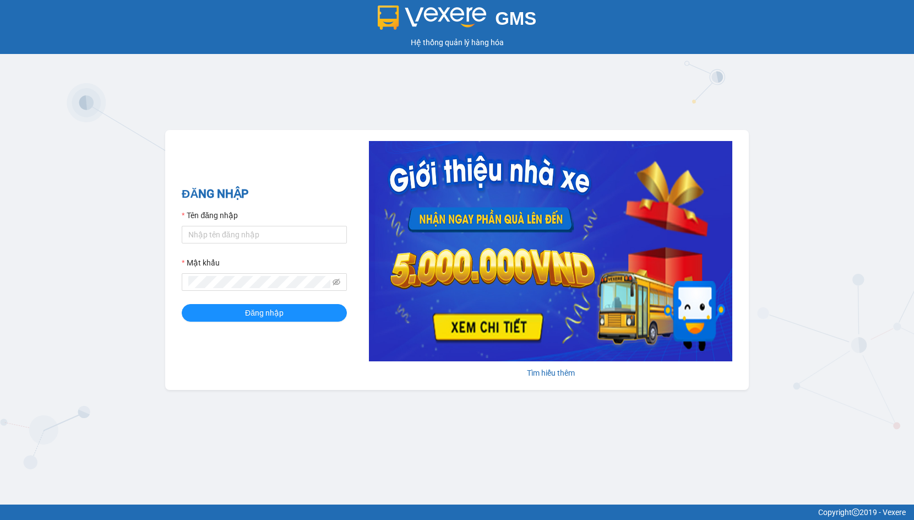
click at [792, 252] on div "GMS Hệ thống quản lý hàng hóa ĐĂNG NHẬP Tên đăng nhập Mật khẩu Đăng nhập Tìm hi…" at bounding box center [457, 252] width 914 height 505
